Goal: Check status: Check status

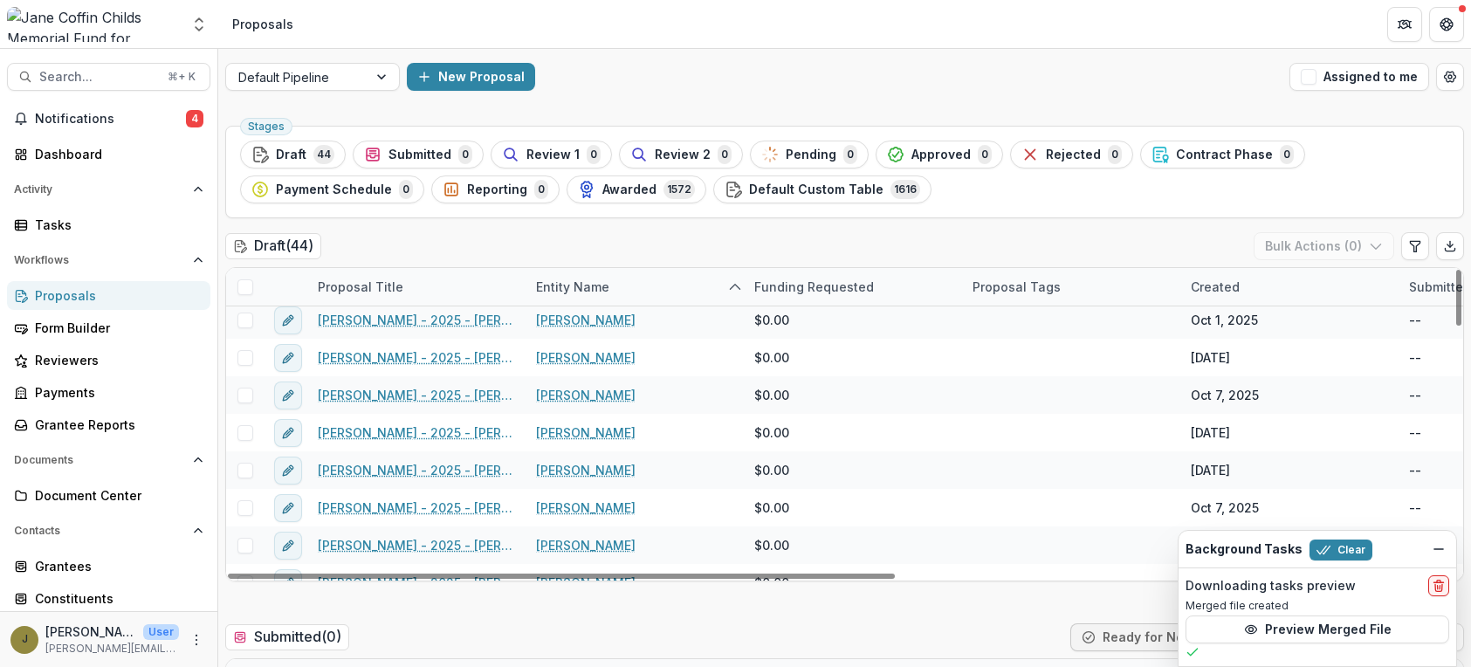
scroll to position [417, 0]
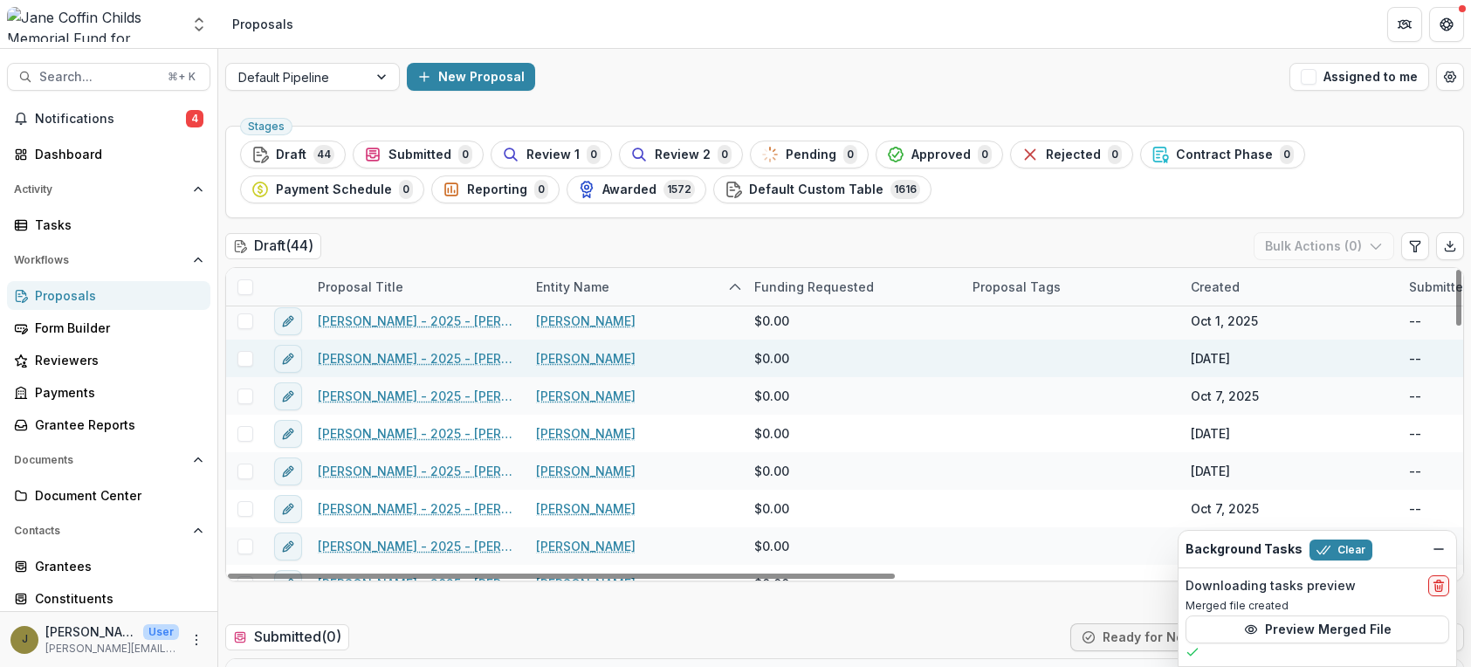
click at [444, 361] on link "[PERSON_NAME] - 2025 - [PERSON_NAME] Childs Memorial Fund - Fellowship Applicat…" at bounding box center [416, 358] width 197 height 18
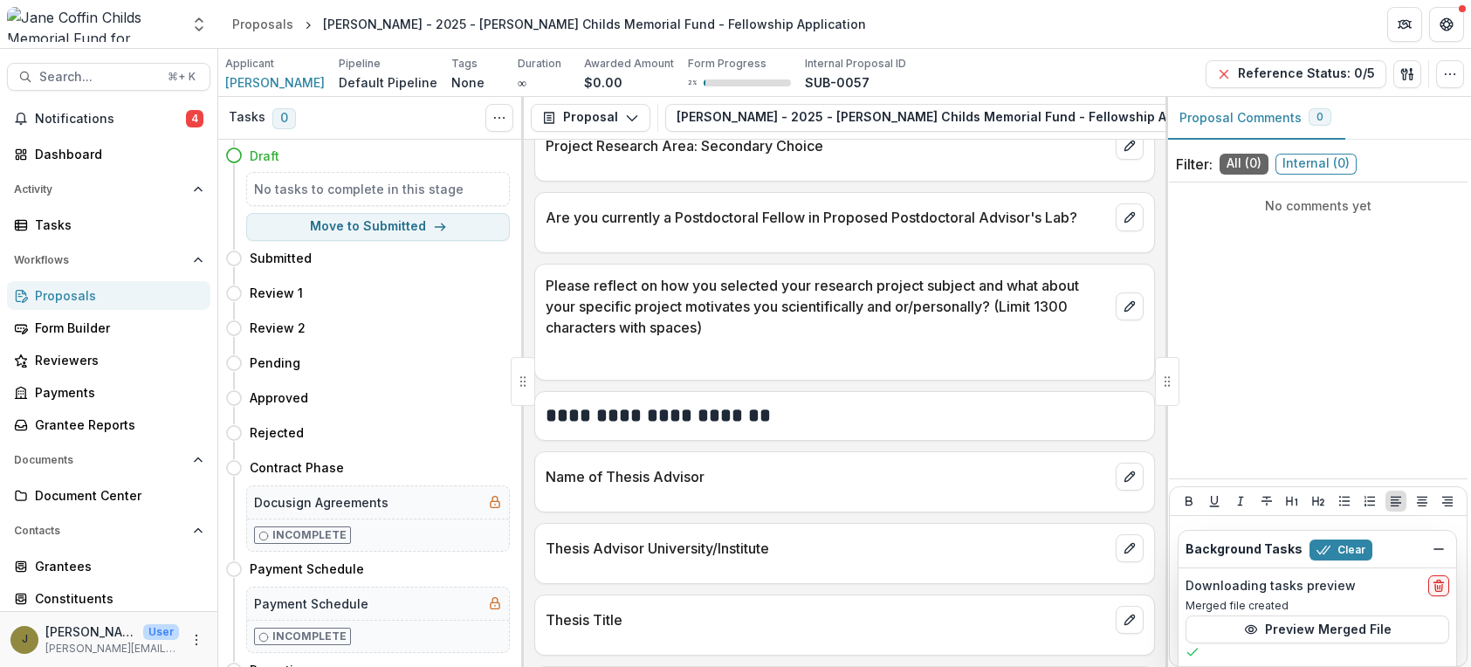
scroll to position [1977, 0]
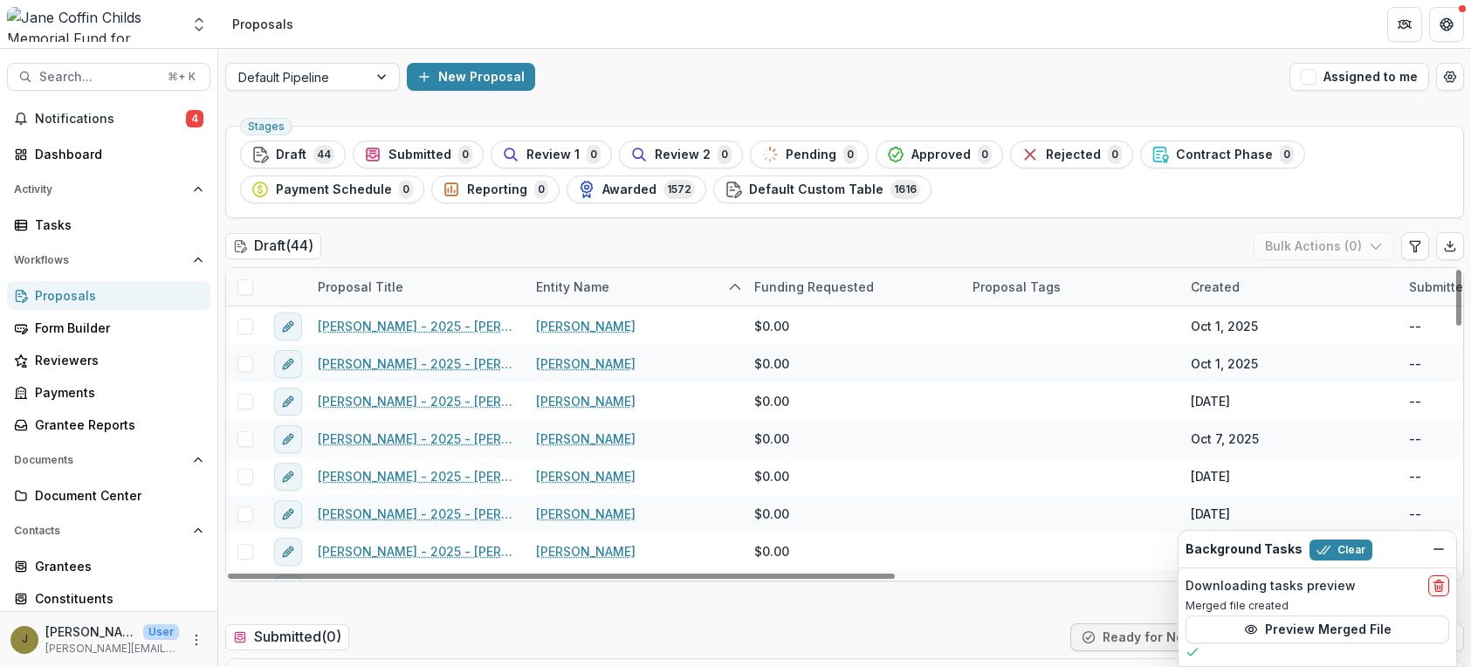
scroll to position [411, 0]
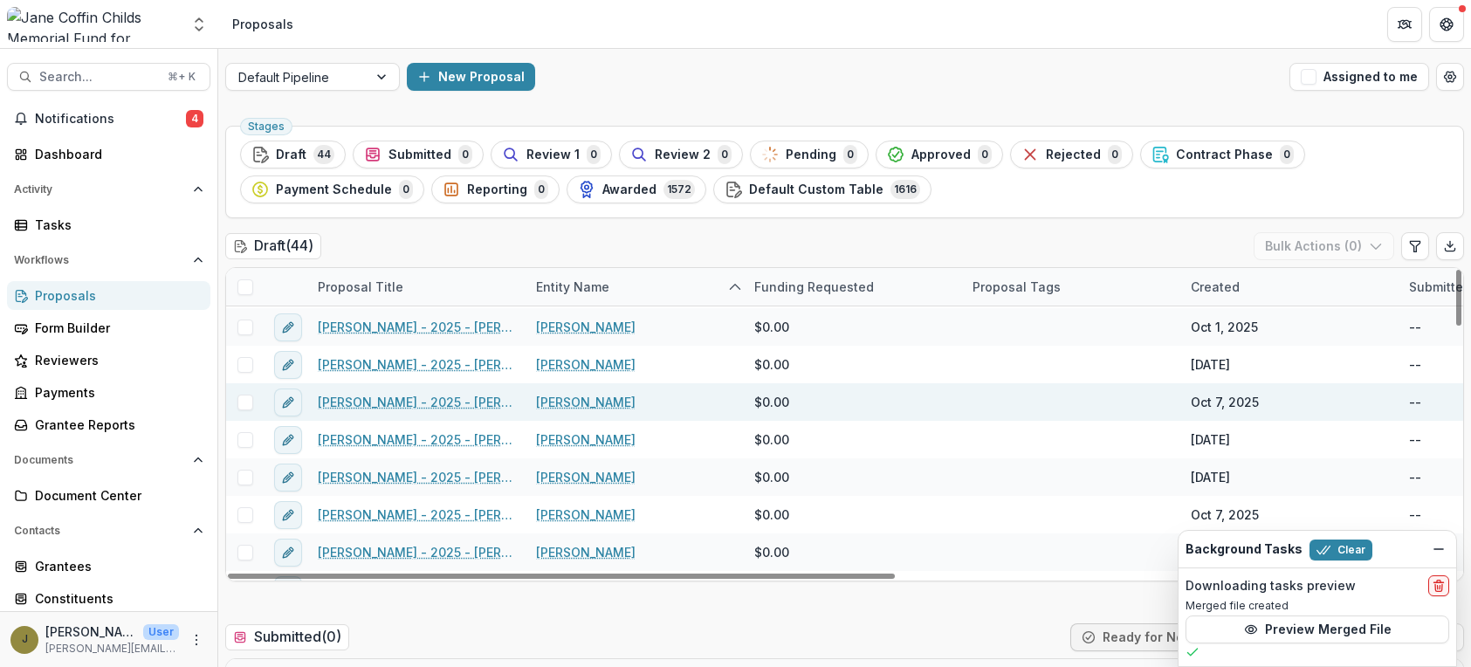
click at [416, 401] on link "[PERSON_NAME] - 2025 - [PERSON_NAME] Childs Memorial Fund - Fellowship Applicat…" at bounding box center [416, 402] width 197 height 18
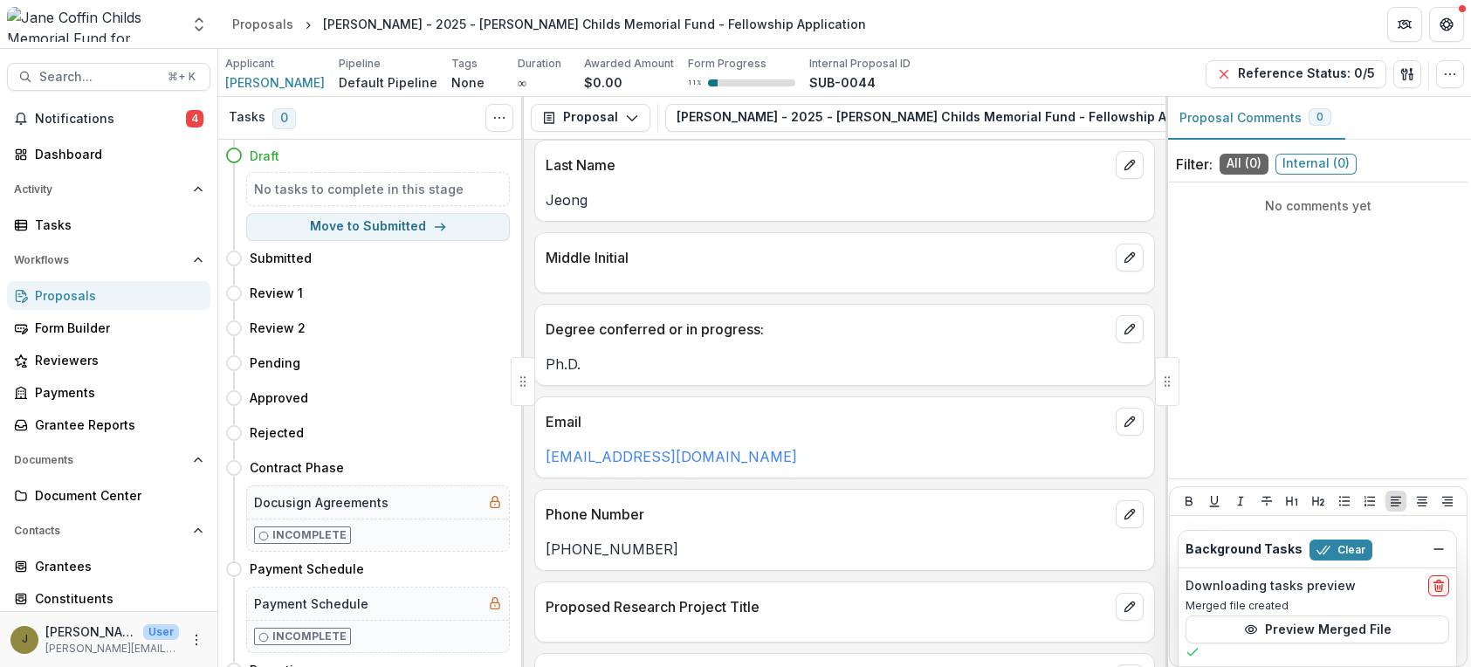
scroll to position [558, 0]
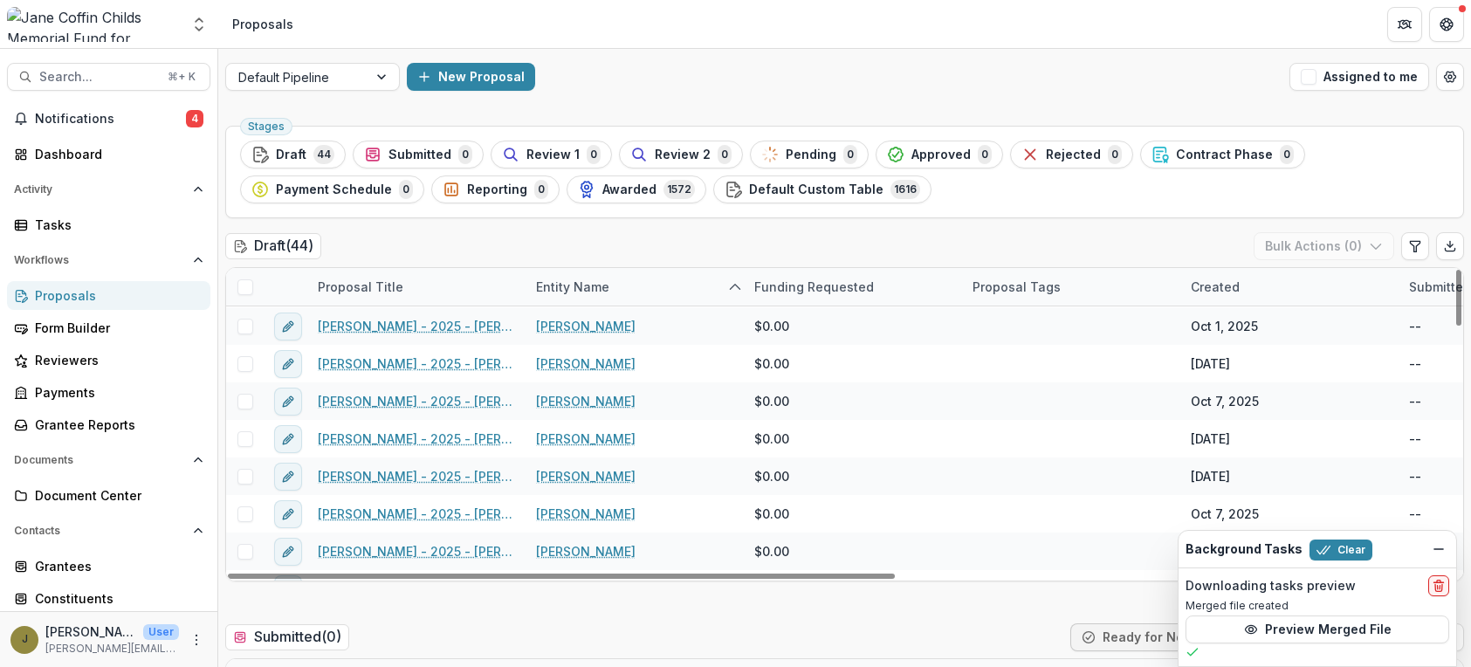
scroll to position [415, 0]
click at [387, 434] on link "[PERSON_NAME] - 2025 - [PERSON_NAME] Childs Memorial Fund - Fellowship Applicat…" at bounding box center [416, 436] width 197 height 18
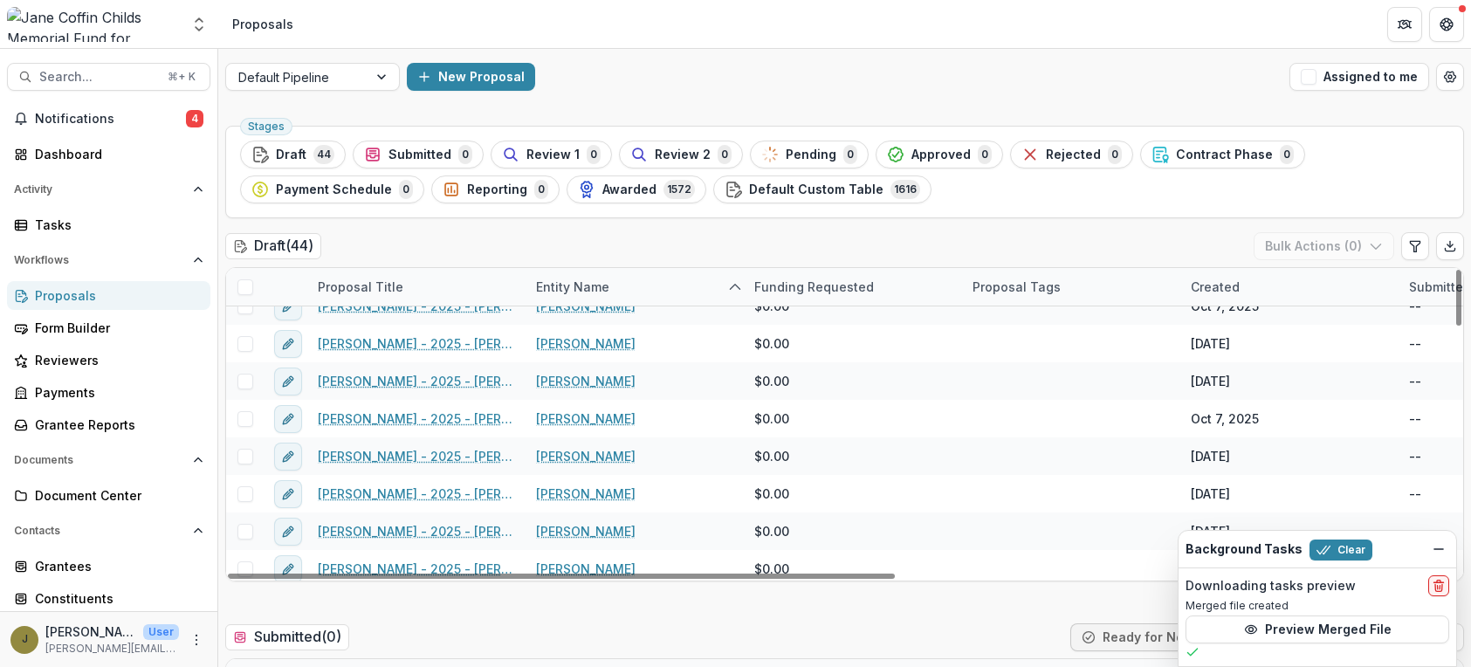
scroll to position [474, 0]
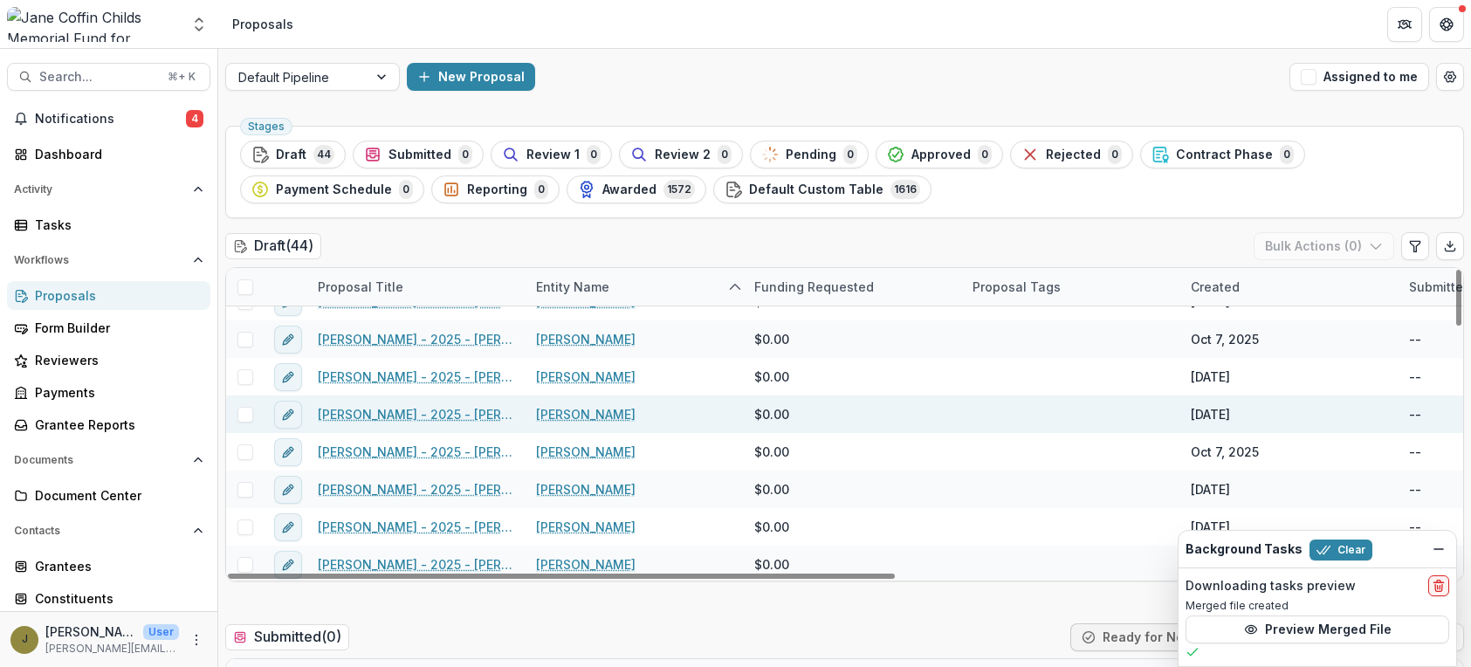
click at [444, 411] on link "[PERSON_NAME] - 2025 - [PERSON_NAME] Childs Memorial Fund - Fellowship Applicat…" at bounding box center [416, 414] width 197 height 18
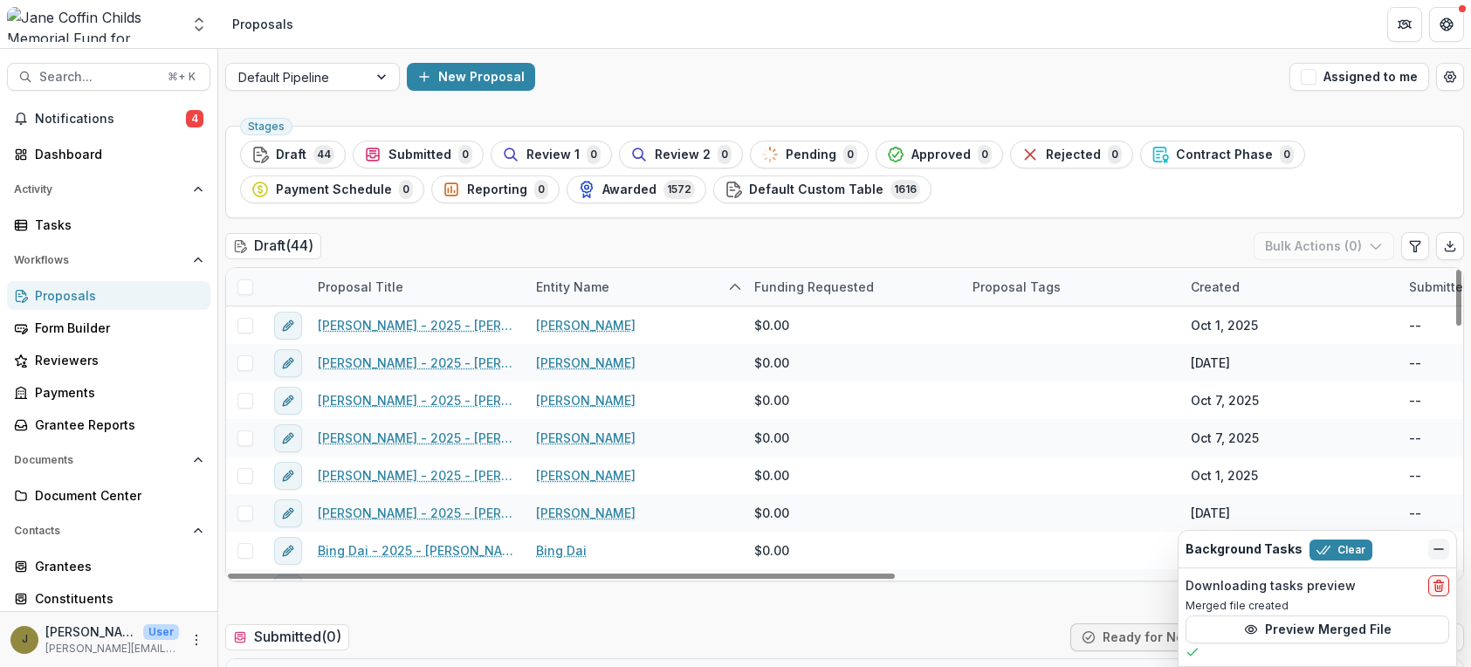
click at [1435, 549] on line "Dismiss" at bounding box center [1439, 549] width 9 height 0
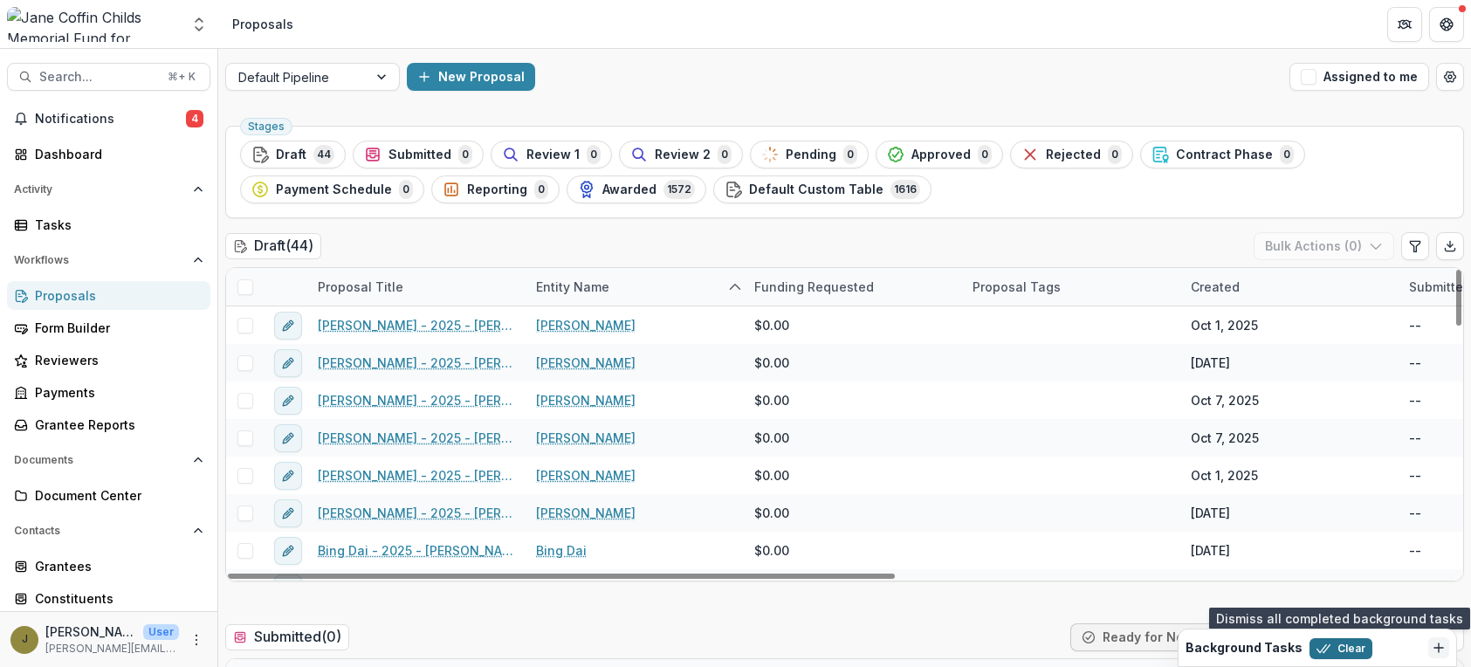
click at [1334, 649] on button "Clear" at bounding box center [1341, 648] width 63 height 21
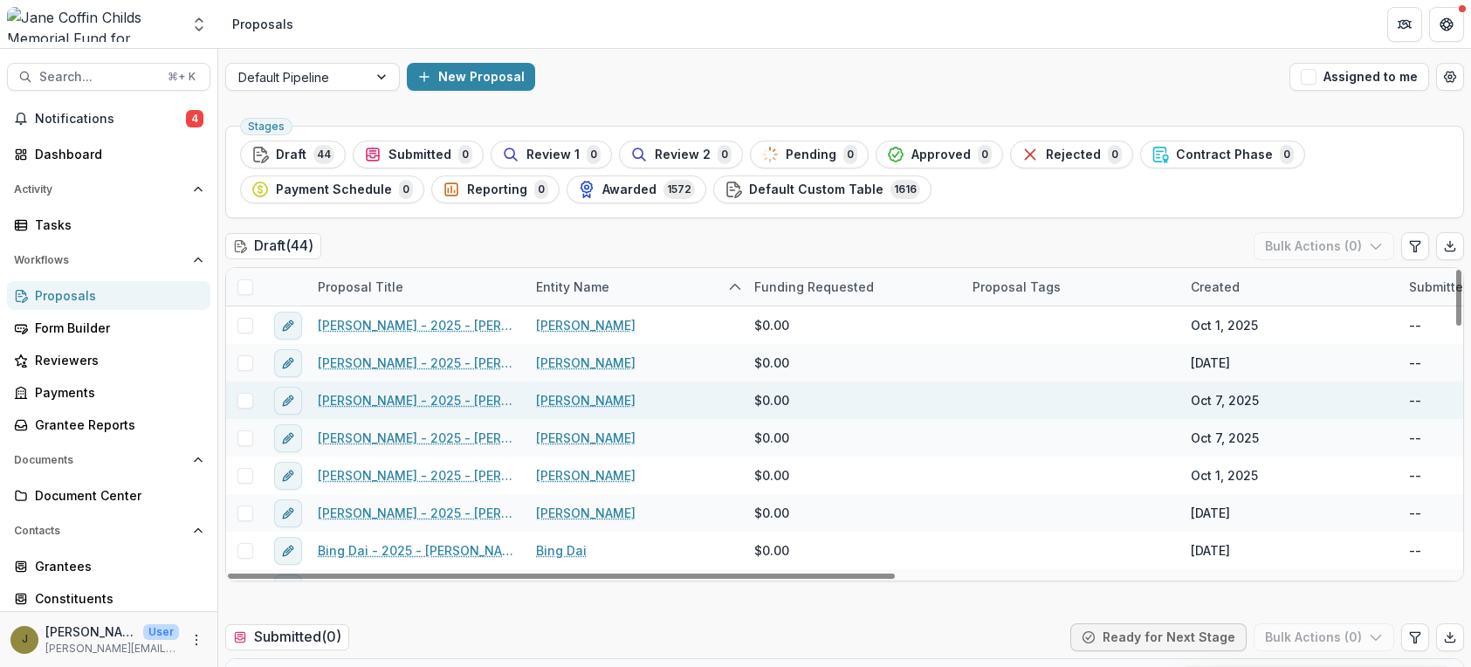
click at [582, 399] on link "[PERSON_NAME]" at bounding box center [586, 400] width 100 height 18
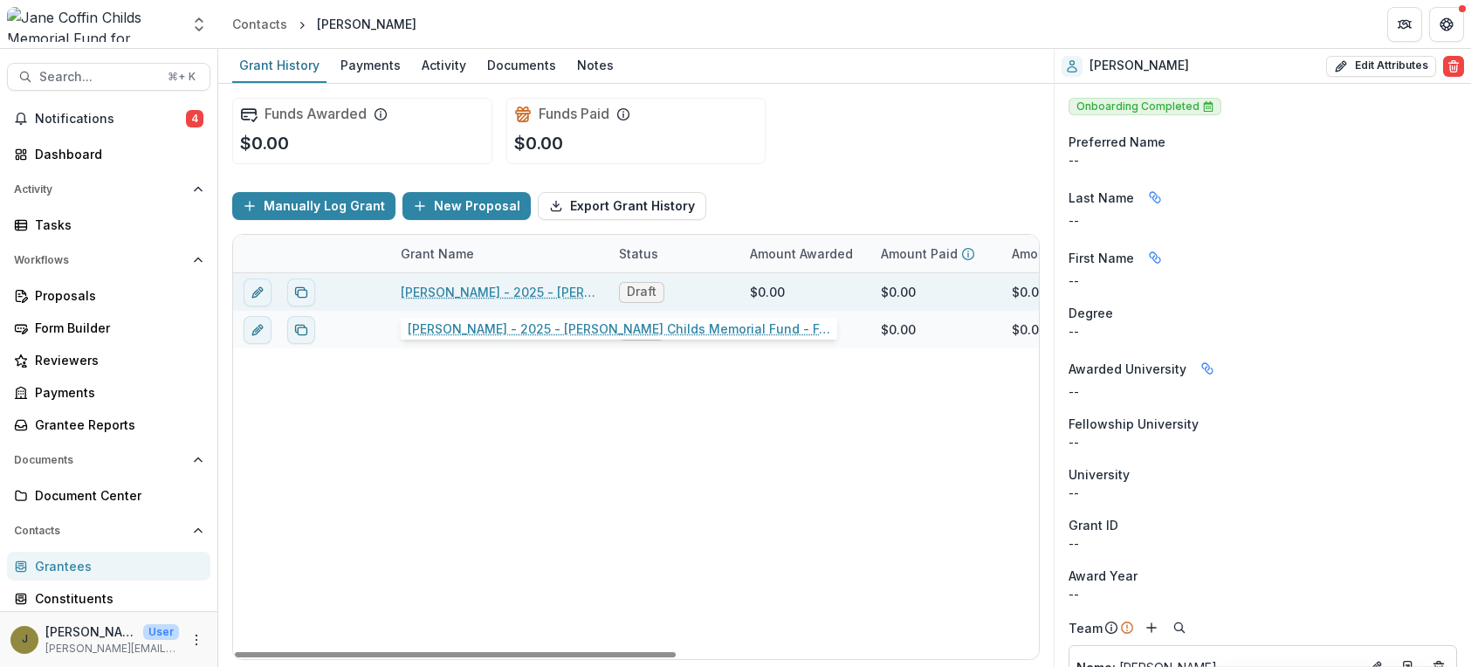
click at [494, 287] on link "[PERSON_NAME] - 2025 - [PERSON_NAME] Childs Memorial Fund - Fellowship Applicat…" at bounding box center [499, 292] width 197 height 18
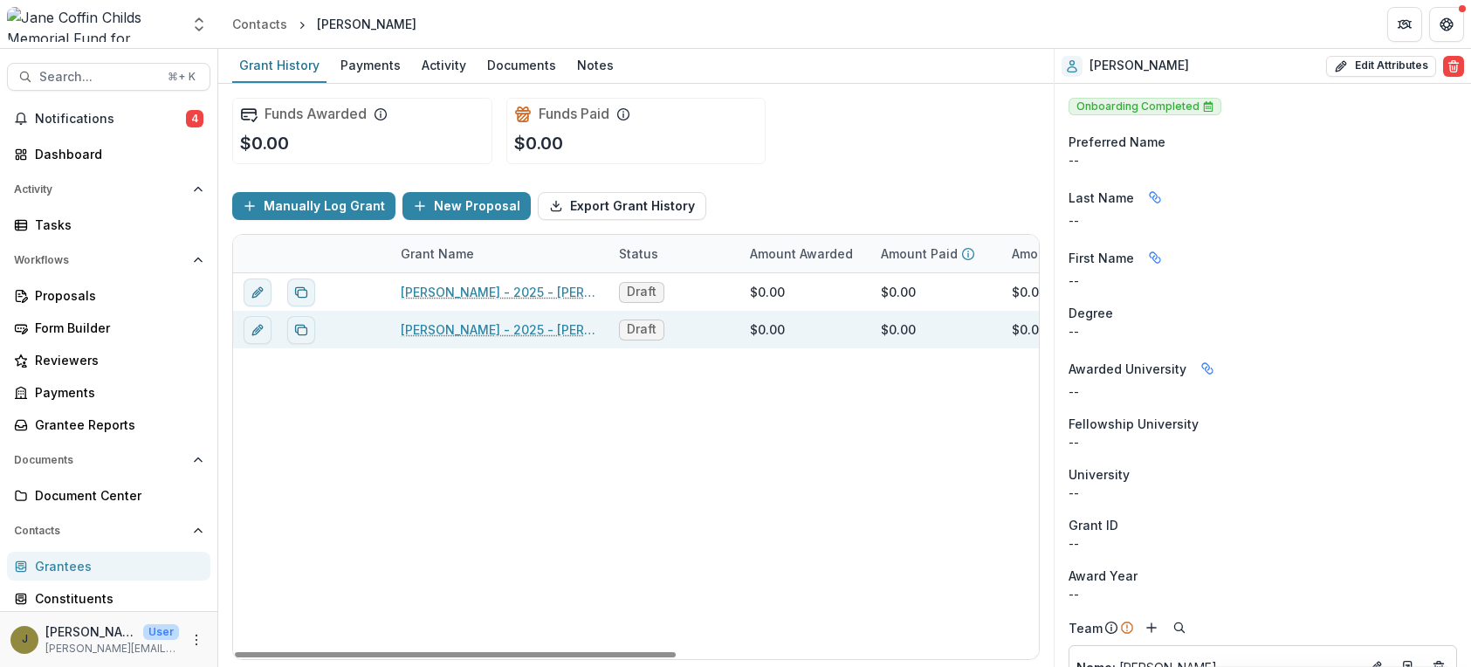
click at [487, 328] on link "[PERSON_NAME] - 2025 - [PERSON_NAME] Childs Memorial Fund - Fellowship Applicat…" at bounding box center [499, 329] width 197 height 18
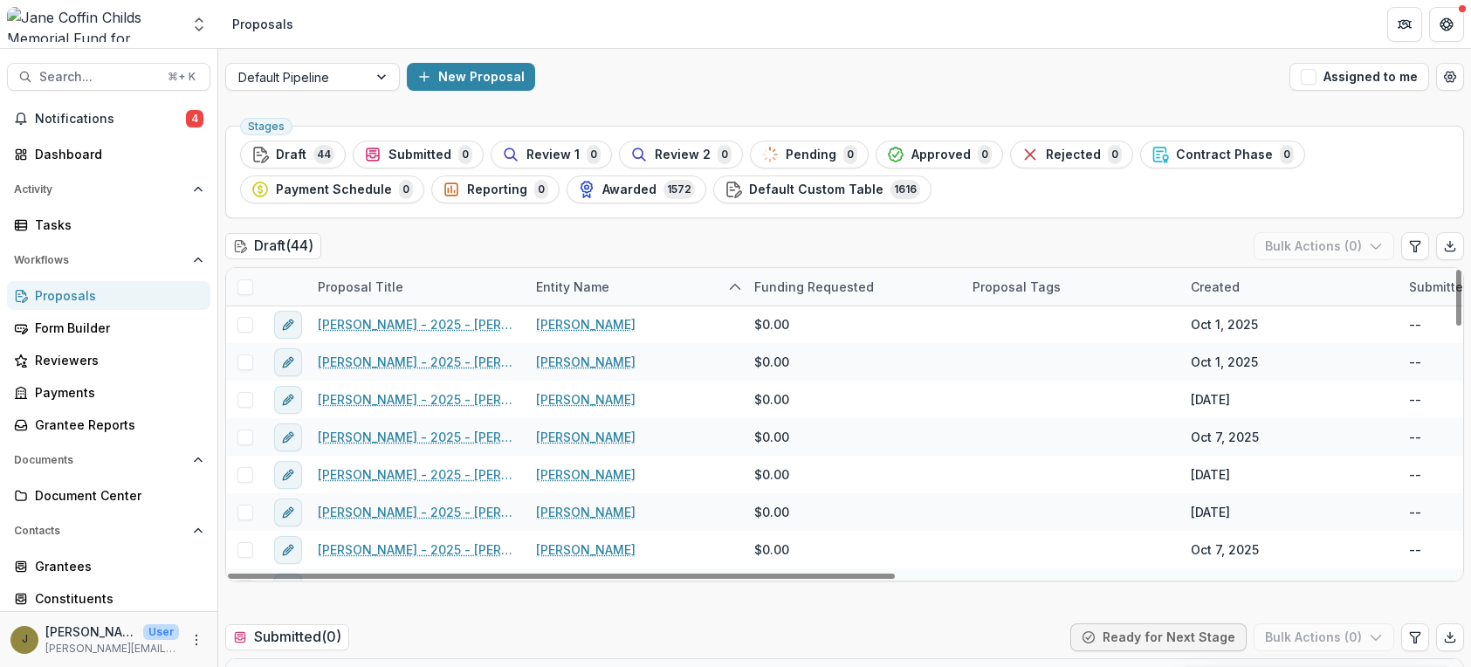
scroll to position [377, 0]
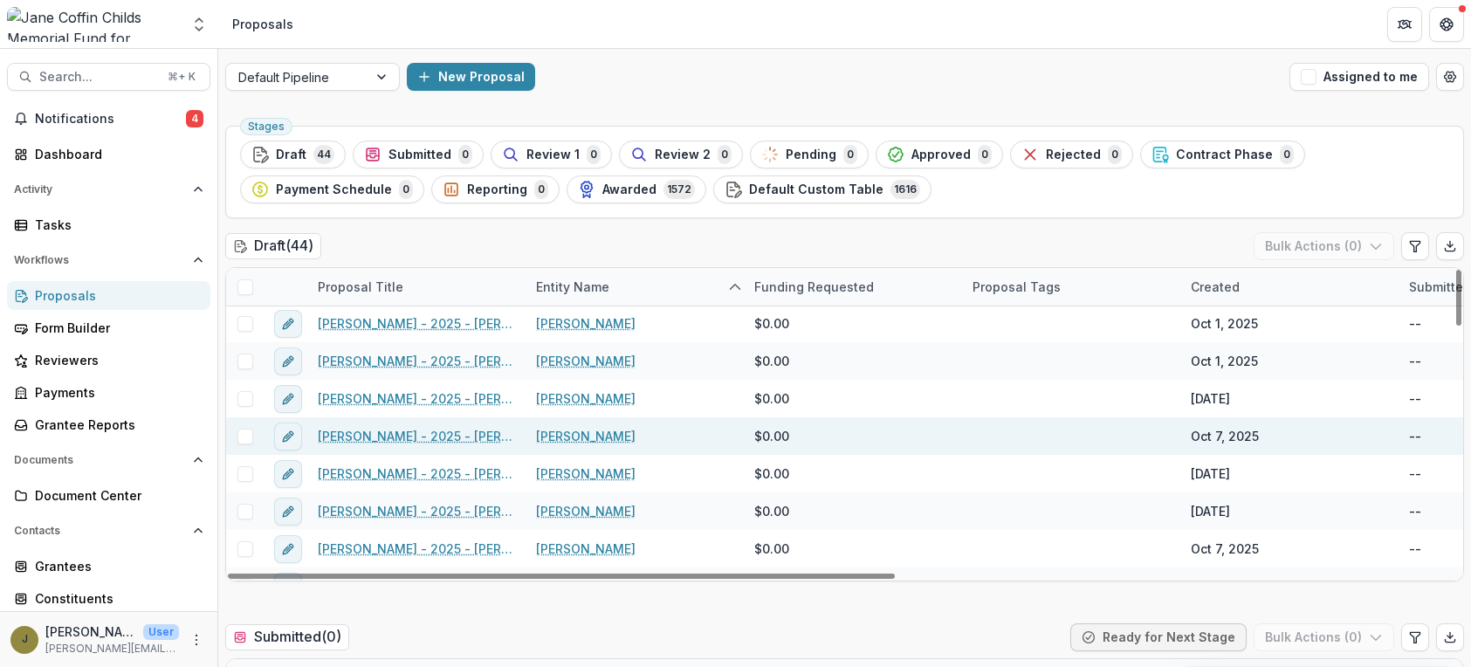
click at [574, 435] on link "[PERSON_NAME]" at bounding box center [586, 436] width 100 height 18
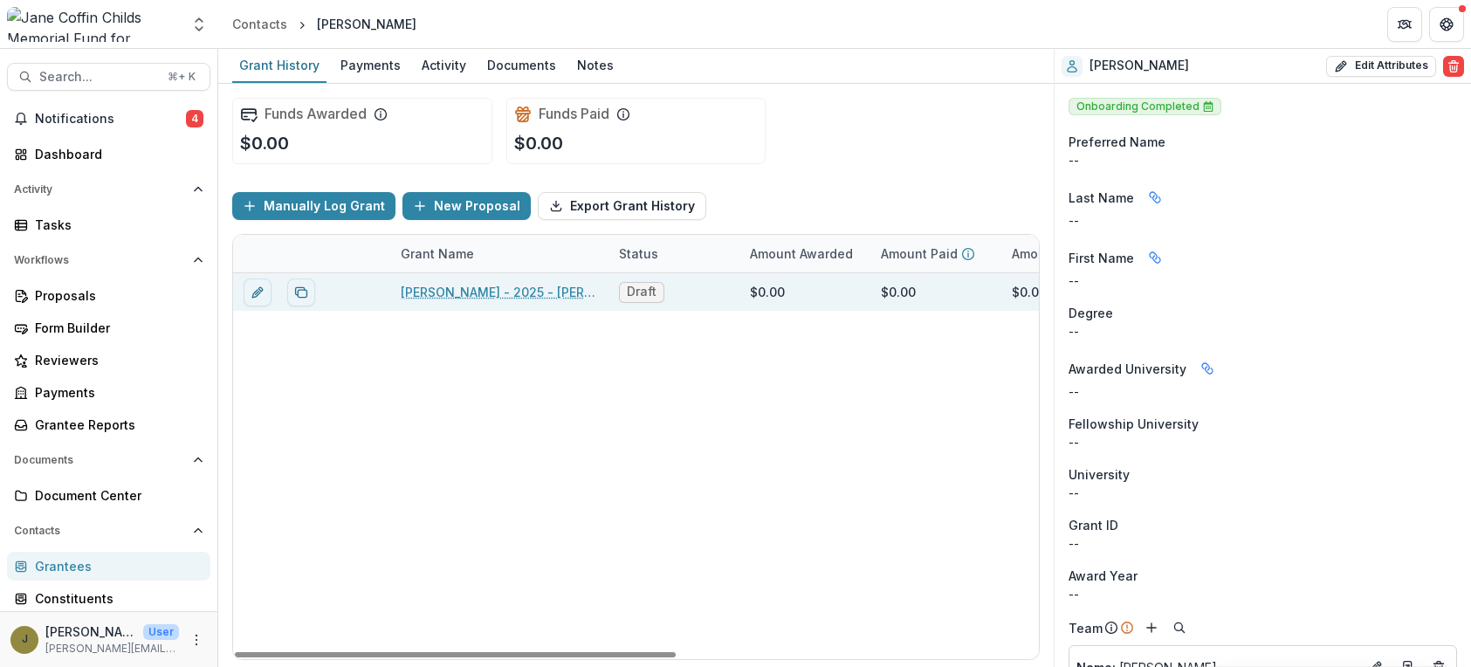
click at [517, 291] on link "[PERSON_NAME] - 2025 - [PERSON_NAME] Childs Memorial Fund - Fellowship Applicat…" at bounding box center [499, 292] width 197 height 18
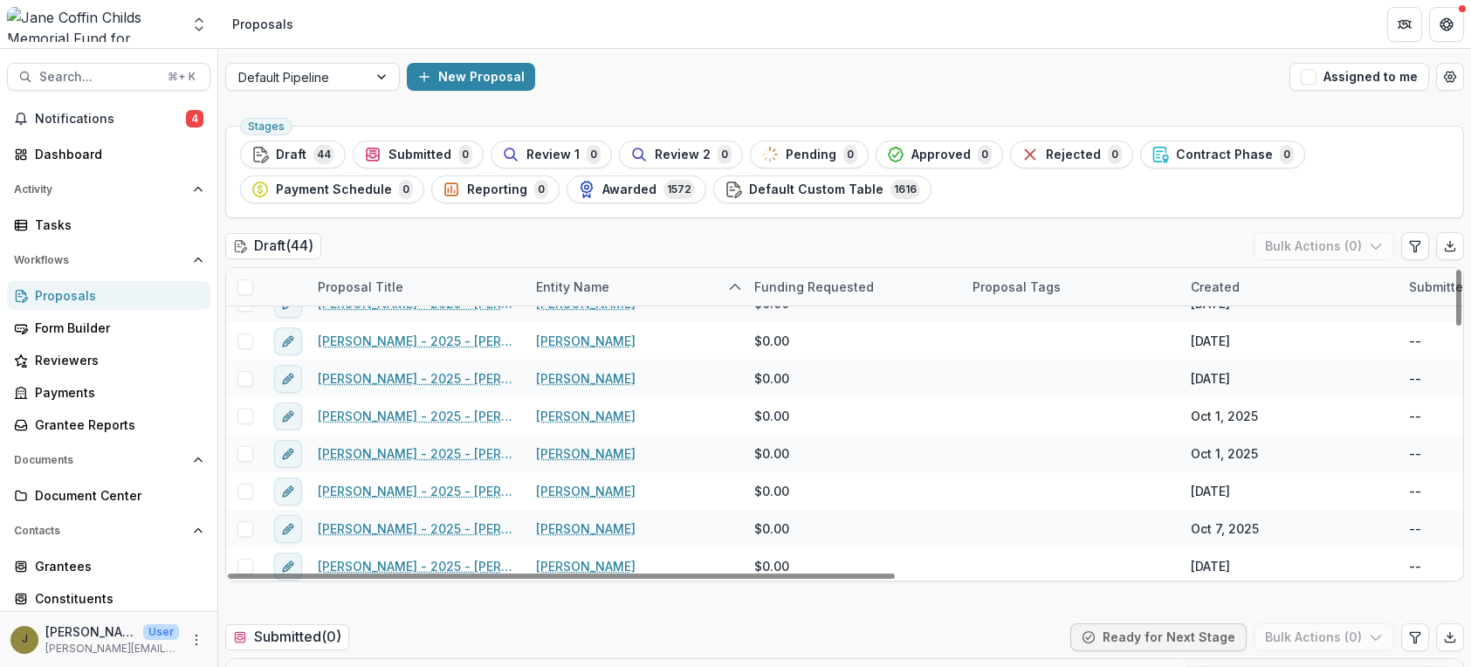
scroll to position [289, 0]
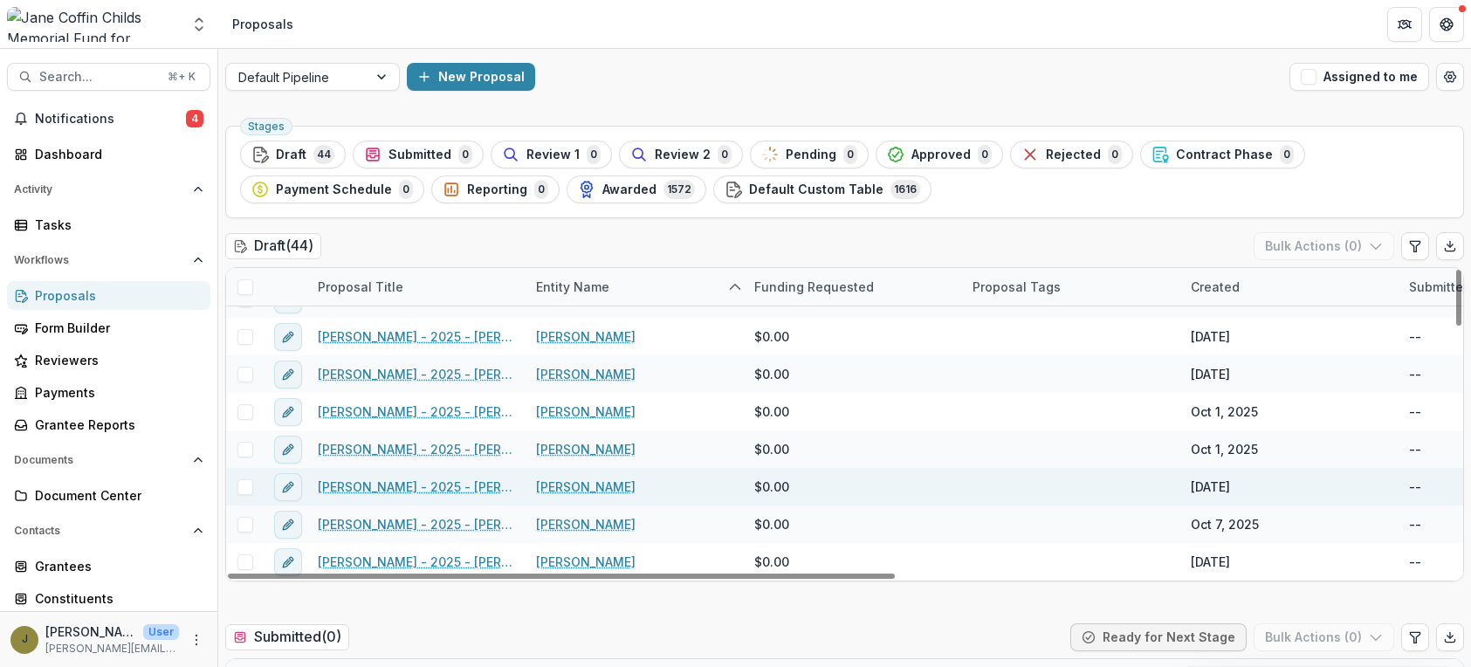
click at [589, 482] on link "[PERSON_NAME]" at bounding box center [586, 487] width 100 height 18
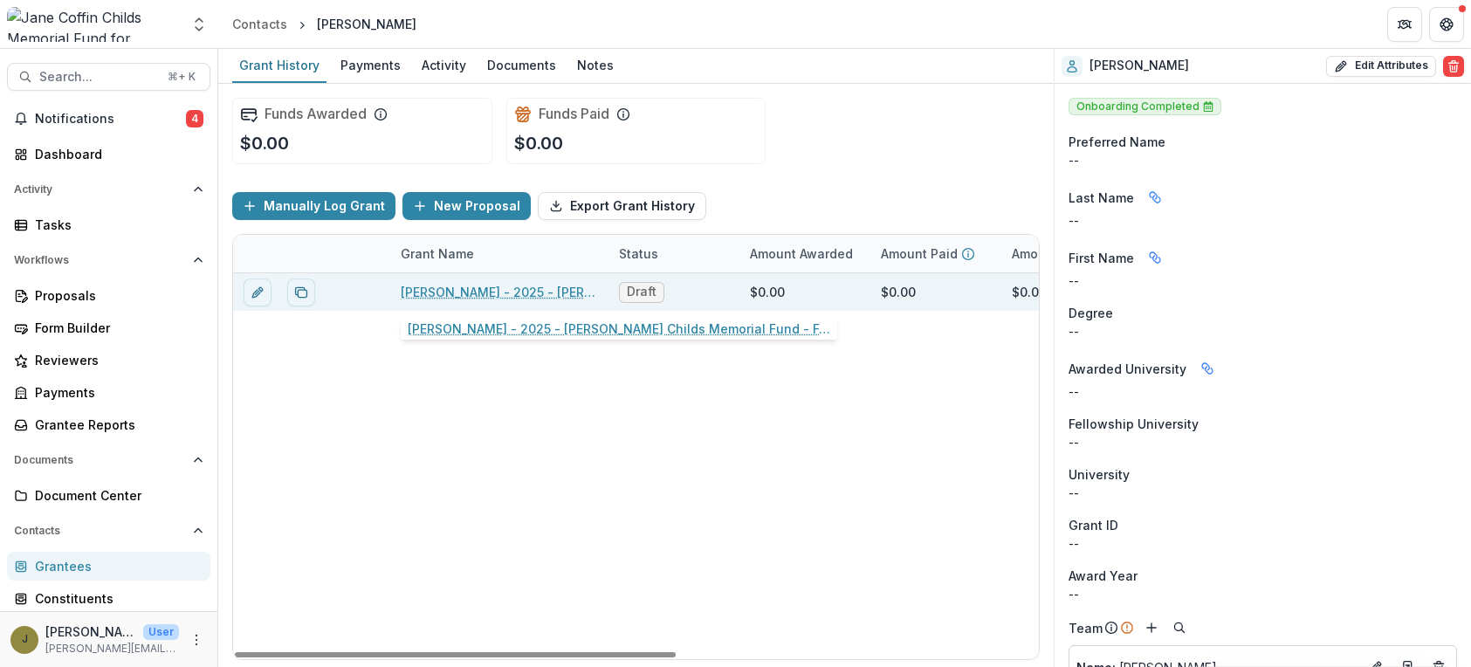
click at [515, 295] on link "[PERSON_NAME] - 2025 - [PERSON_NAME] Childs Memorial Fund - Fellowship Applicat…" at bounding box center [499, 292] width 197 height 18
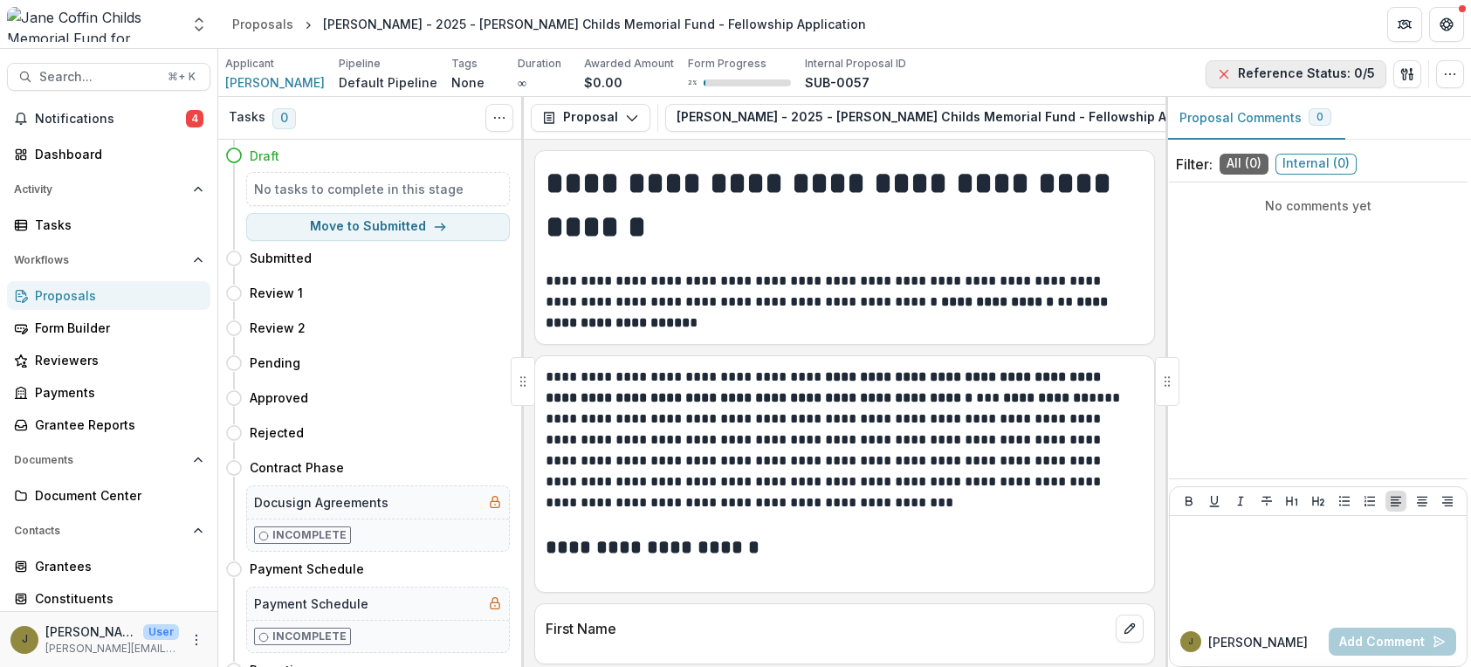
click at [1268, 65] on button "Reference Status: 0/5" at bounding box center [1296, 74] width 181 height 28
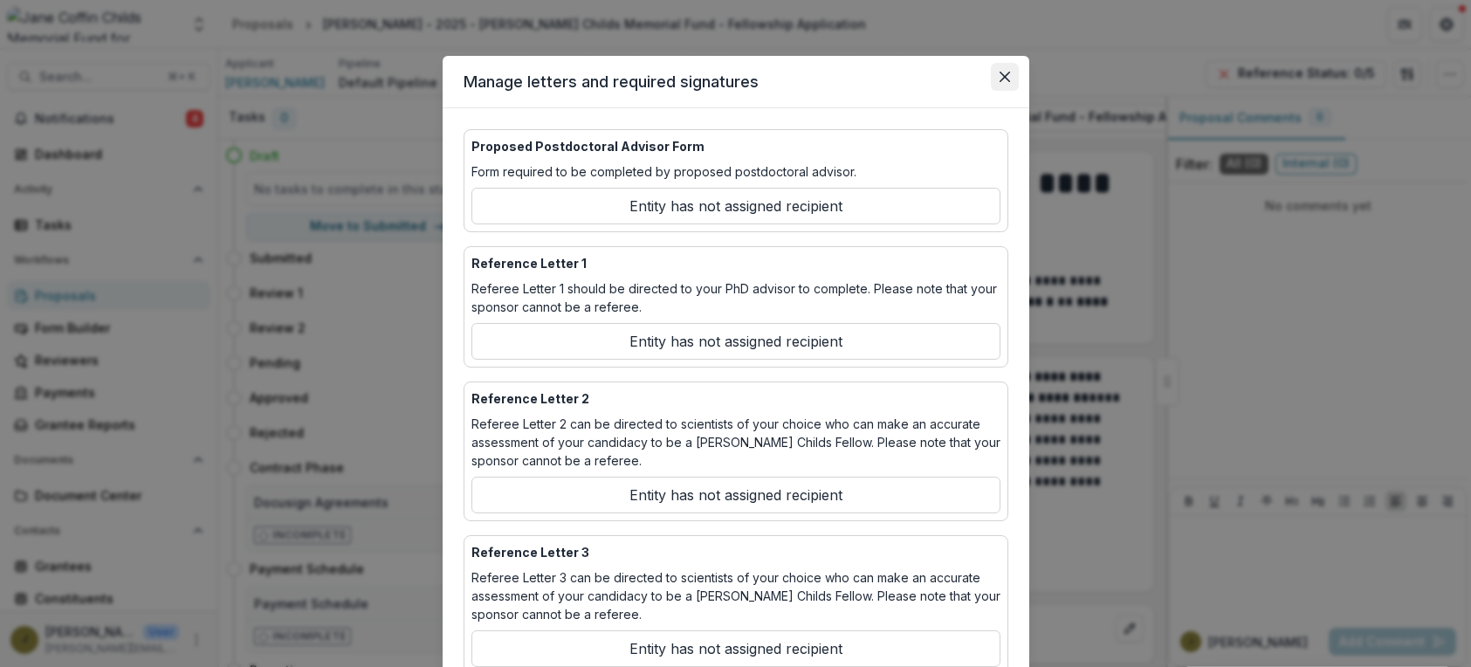
click at [1000, 81] on icon "Close" at bounding box center [1005, 77] width 10 height 10
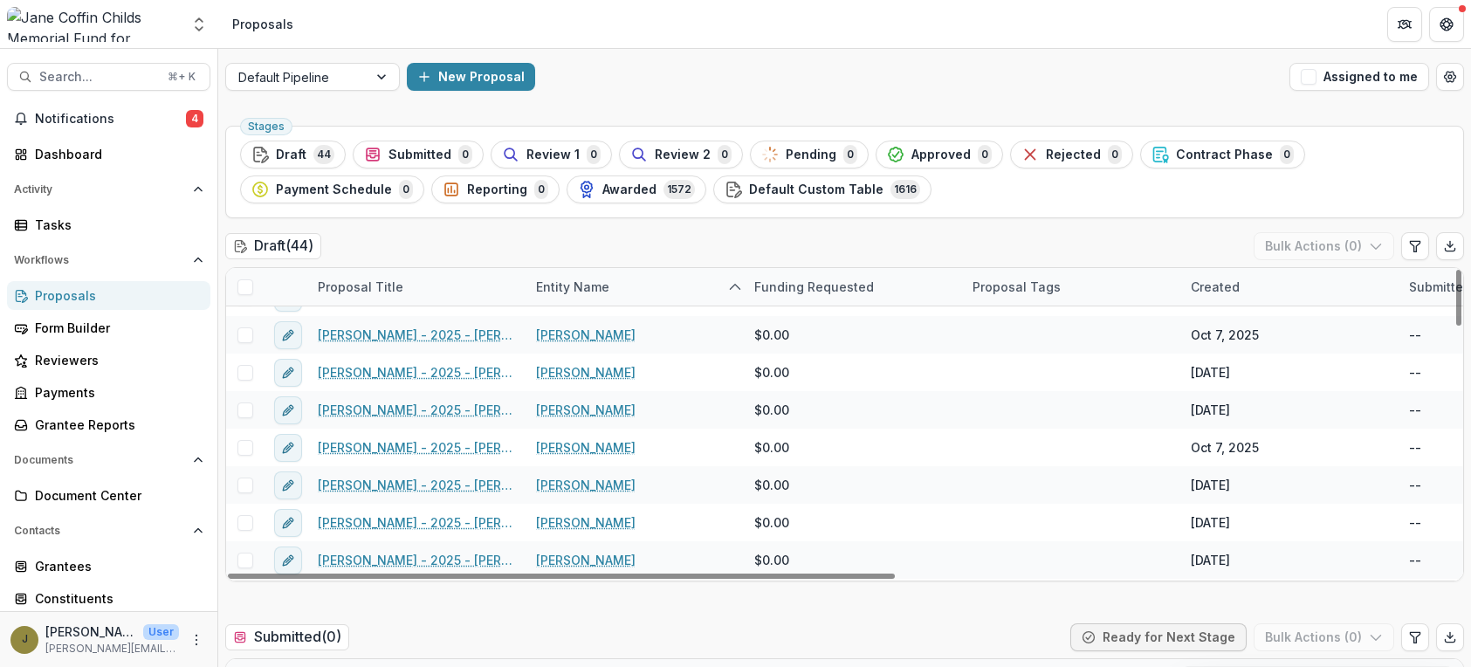
scroll to position [477, 0]
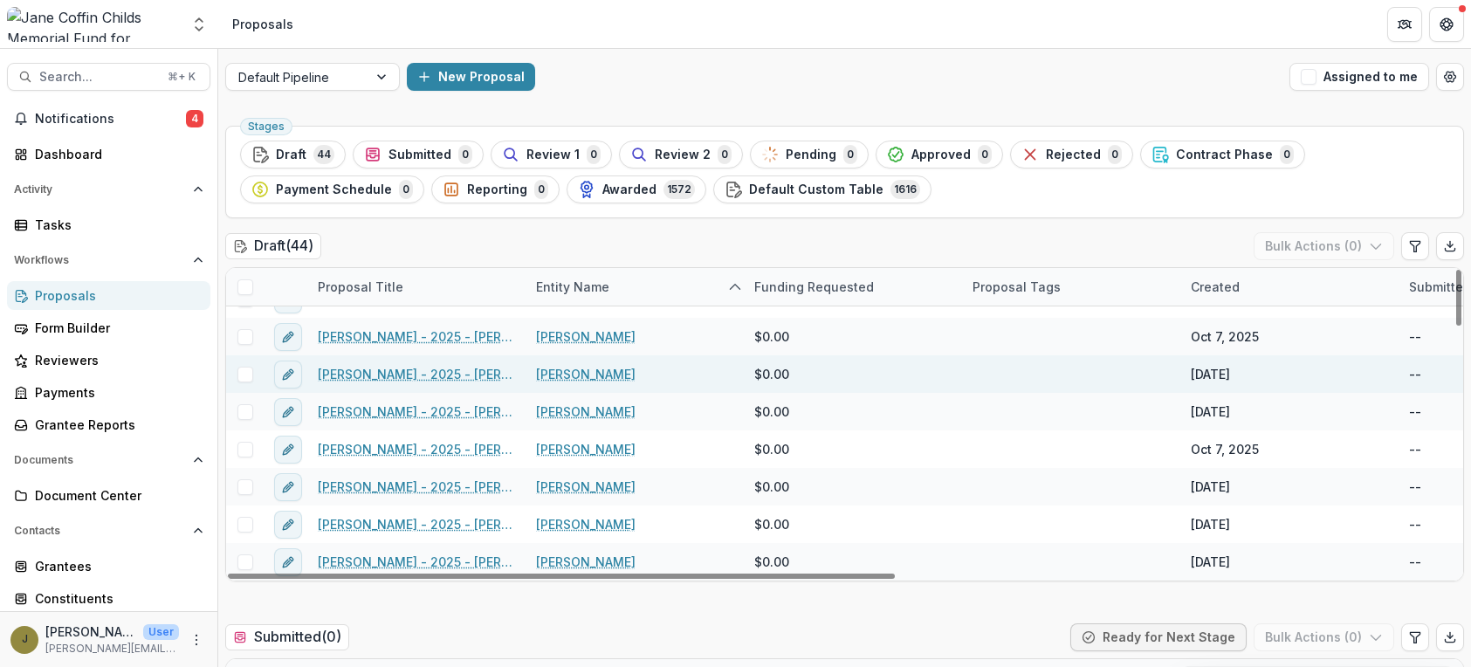
click at [430, 372] on link "[PERSON_NAME] - 2025 - [PERSON_NAME] Childs Memorial Fund - Fellowship Applicat…" at bounding box center [416, 374] width 197 height 18
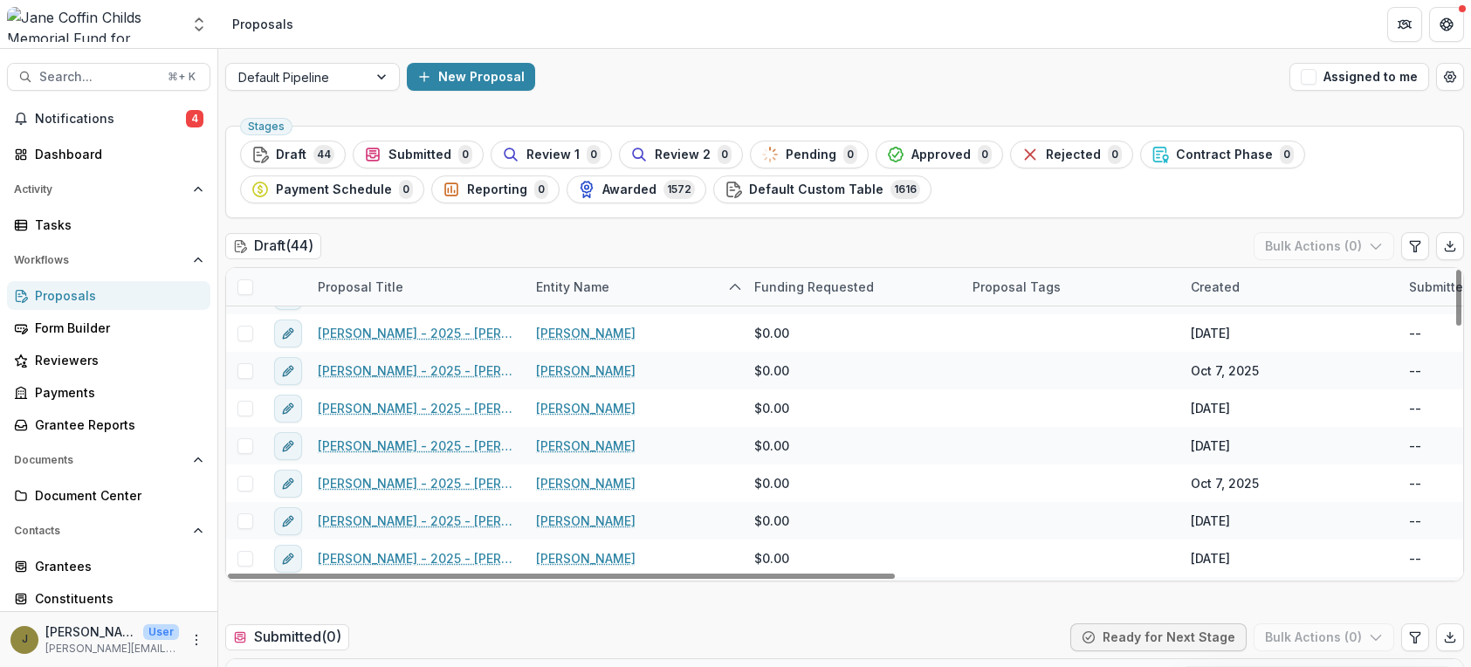
scroll to position [444, 0]
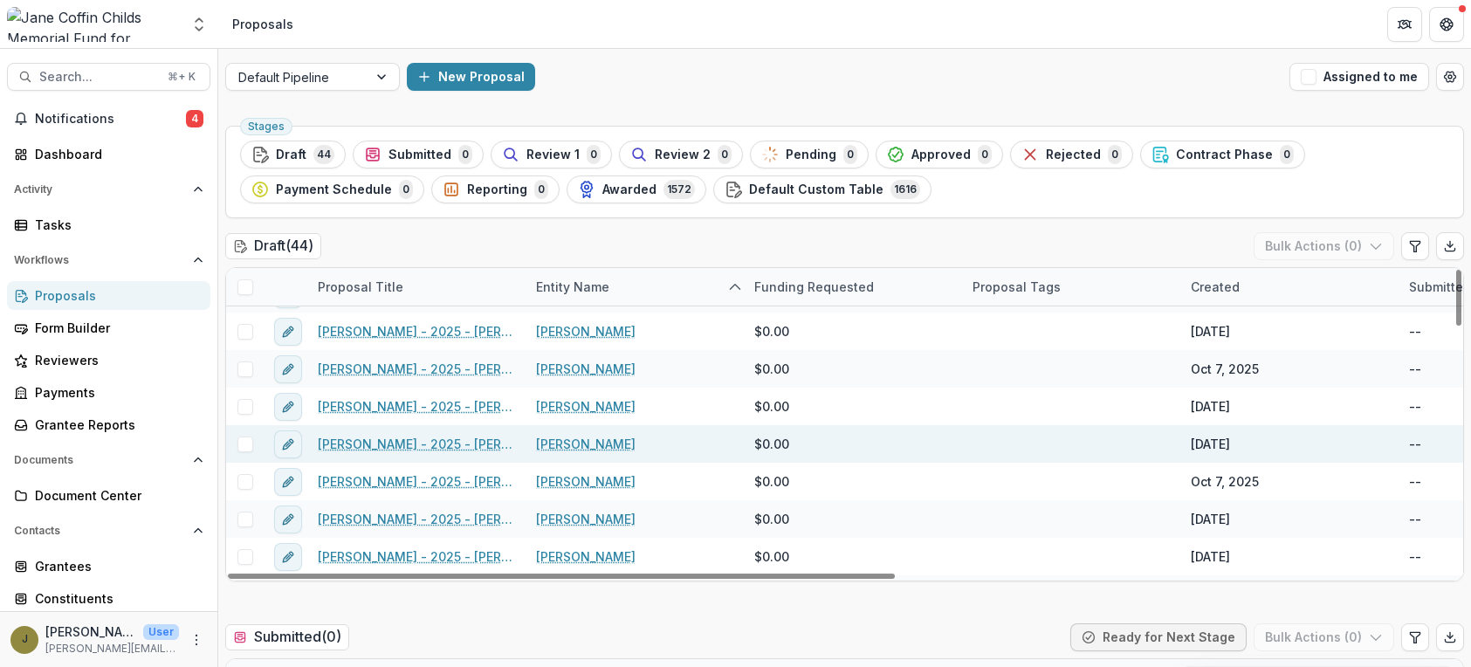
click at [571, 444] on link "[PERSON_NAME]" at bounding box center [586, 444] width 100 height 18
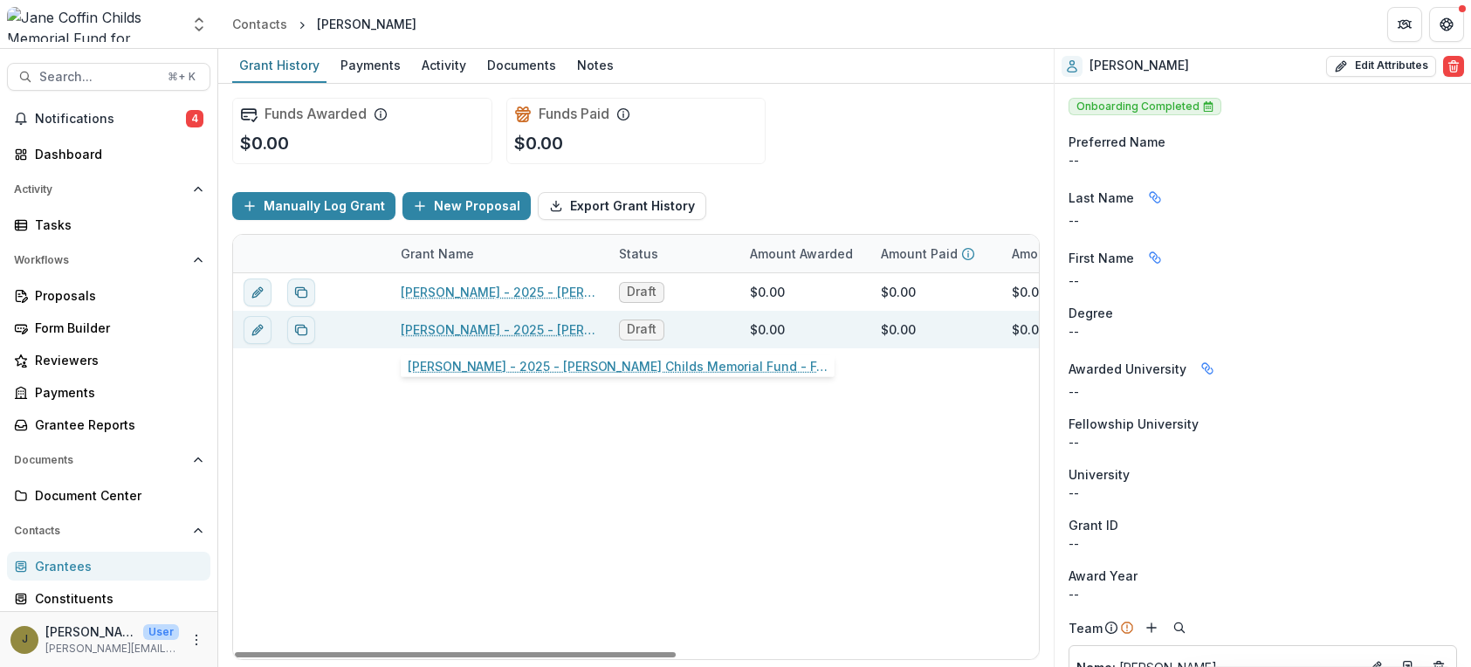
click at [510, 329] on link "[PERSON_NAME] - 2025 - [PERSON_NAME] Childs Memorial Fund - Fellowship Applicat…" at bounding box center [499, 329] width 197 height 18
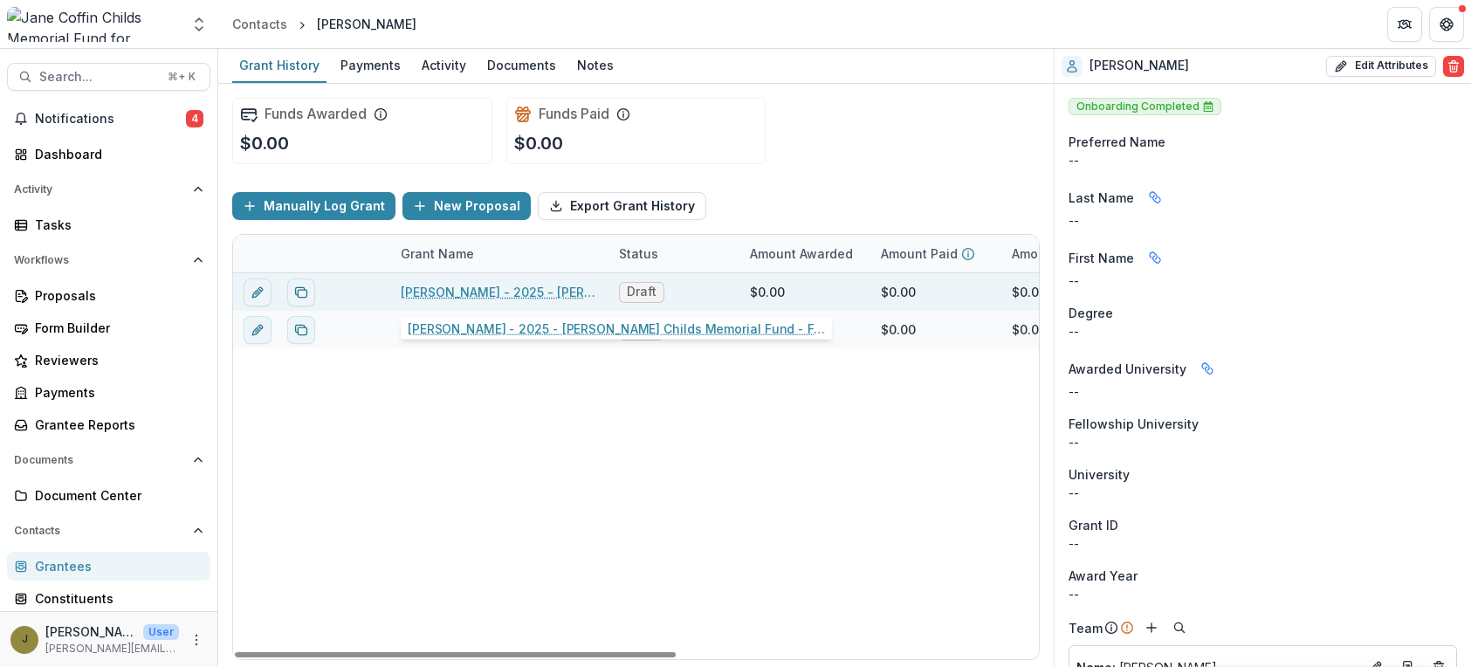
click at [458, 292] on link "[PERSON_NAME] - 2025 - [PERSON_NAME] Childs Memorial Fund - Fellowship Applicat…" at bounding box center [499, 292] width 197 height 18
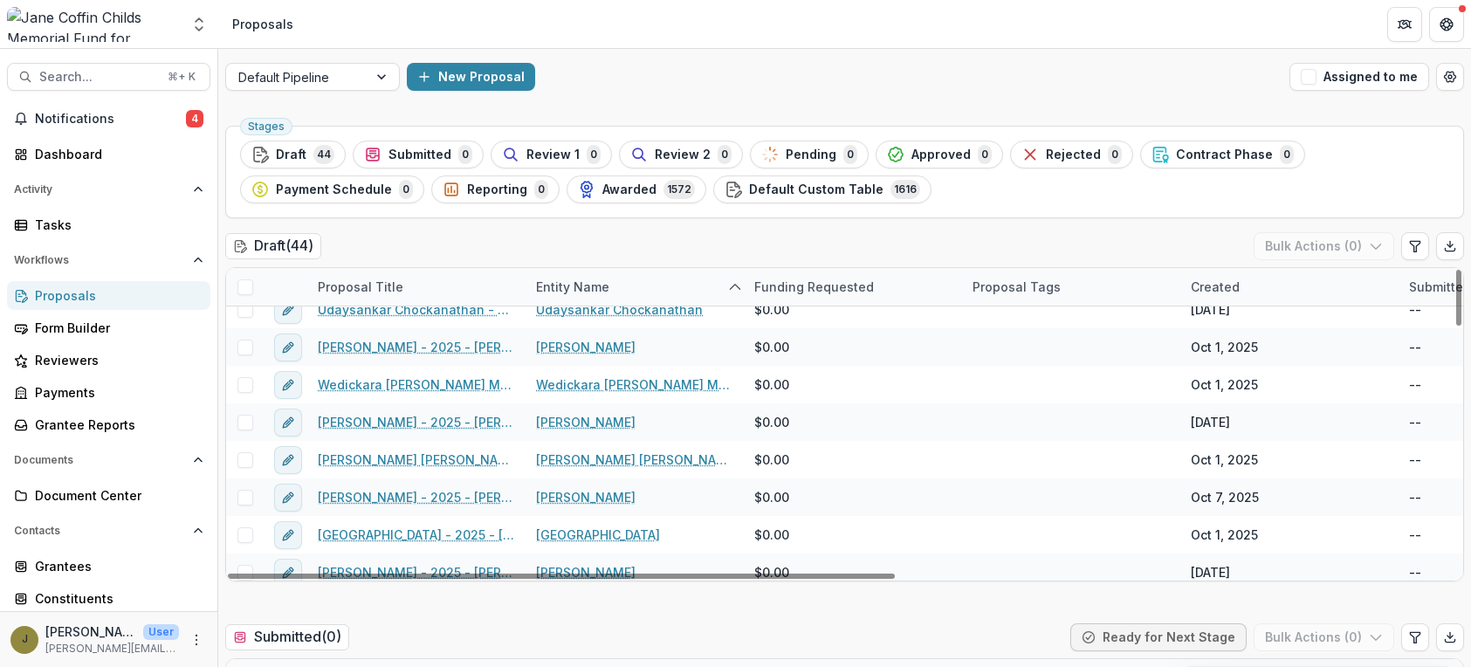
scroll to position [1378, 0]
